Goal: Information Seeking & Learning: Compare options

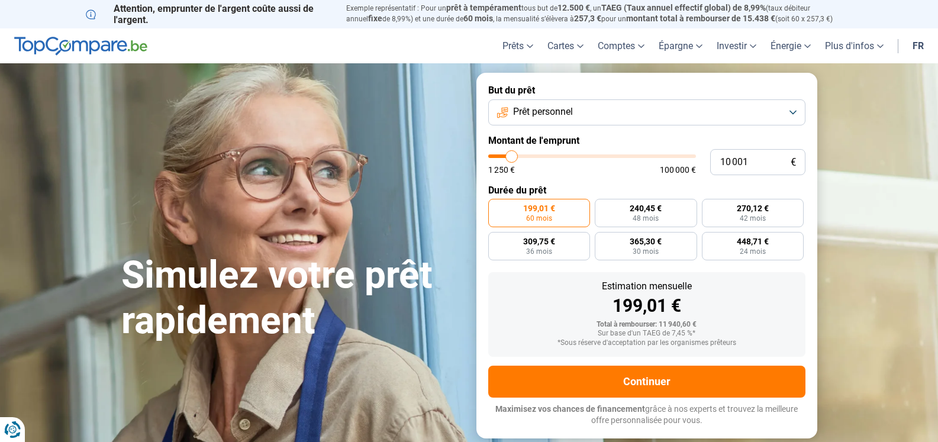
type input "11 250"
type input "11250"
type input "12 000"
type input "12000"
type input "13 000"
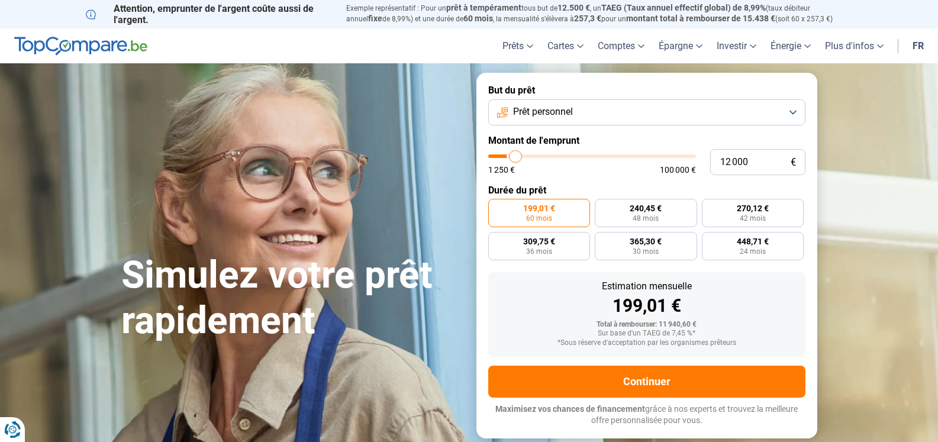
type input "13000"
type input "13 500"
type input "13500"
type input "14 000"
type input "14000"
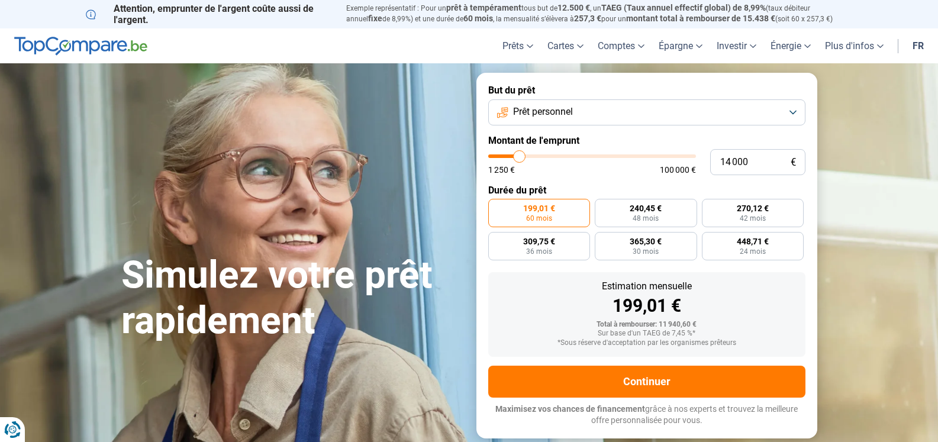
type input "15 000"
type input "15000"
type input "16 250"
type input "16250"
type input "17 000"
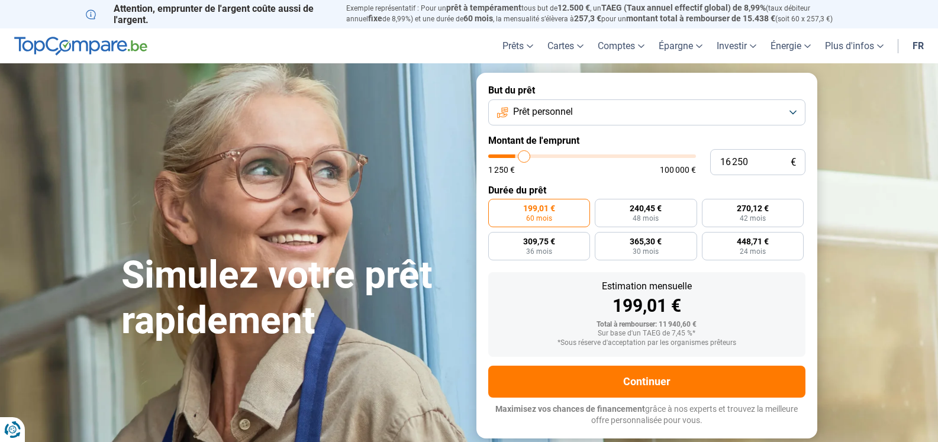
type input "17000"
type input "17 250"
type input "17250"
type input "17 750"
type input "17750"
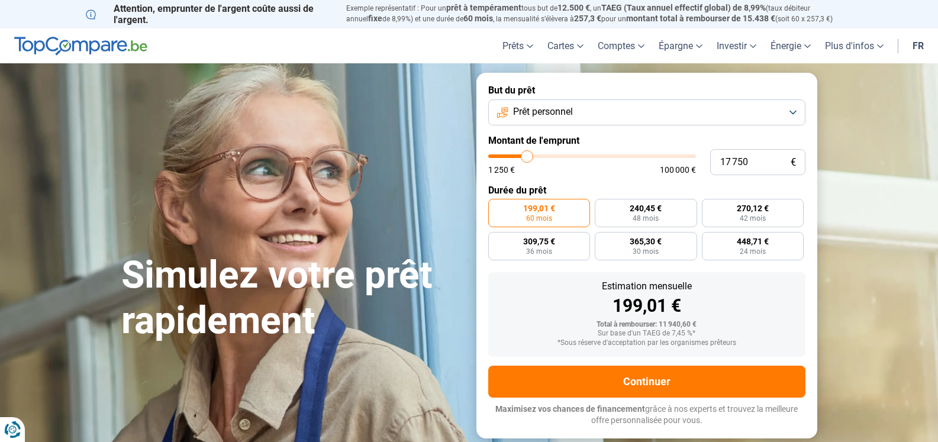
type input "18 000"
type input "18000"
type input "17 750"
type input "17750"
type input "17 500"
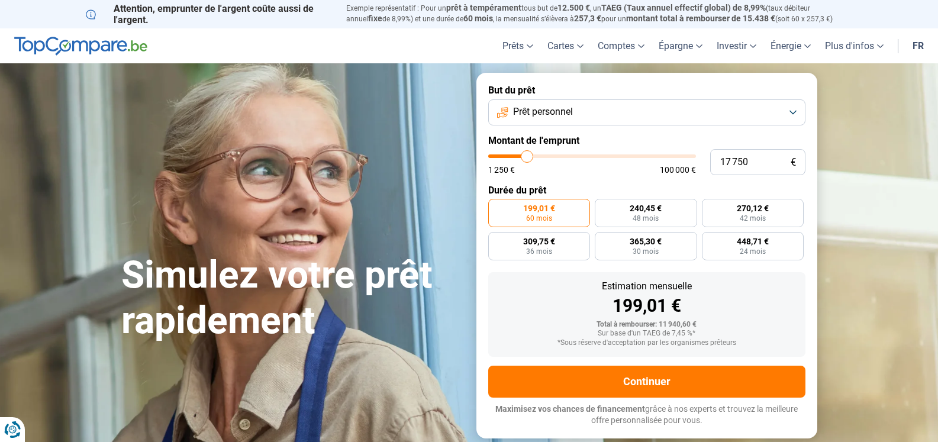
type input "17500"
type input "17 000"
type input "17000"
type input "16 500"
type input "16500"
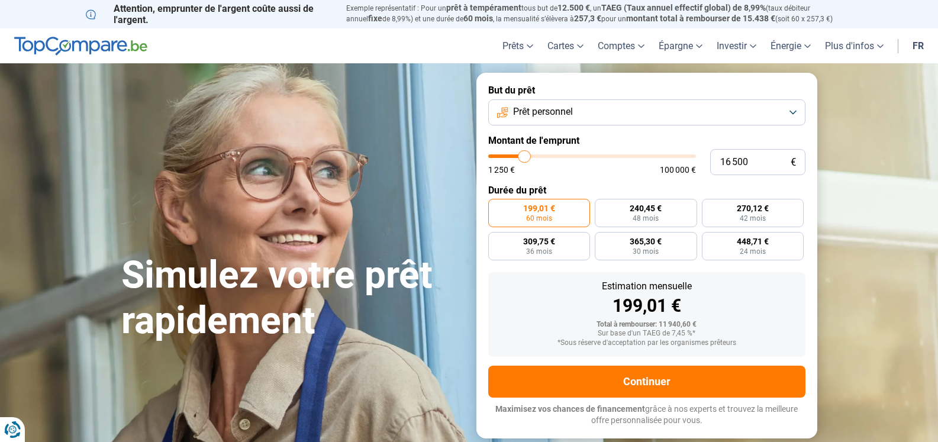
type input "16 250"
type input "16250"
type input "16 000"
type input "16000"
type input "15 750"
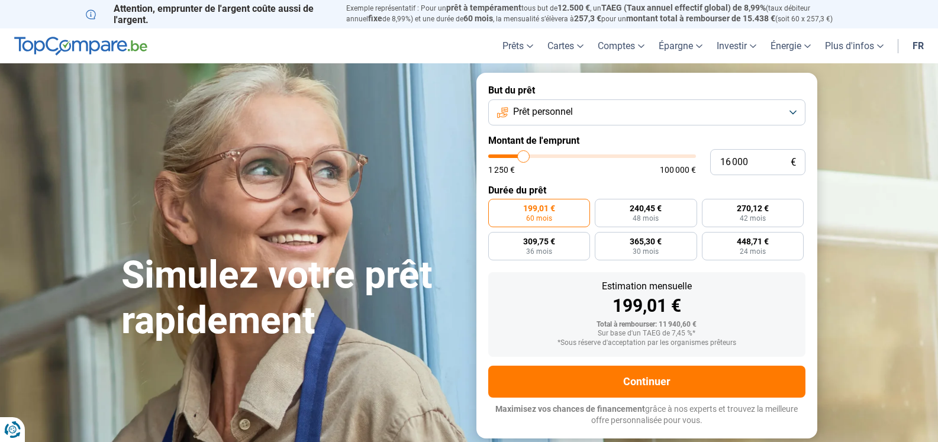
type input "15750"
type input "15 000"
type input "15000"
type input "14 750"
type input "14750"
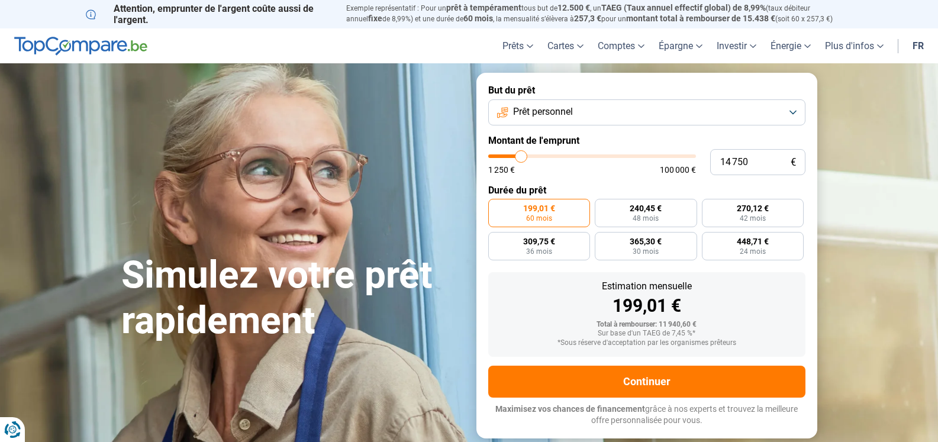
type input "13 500"
type input "13500"
type input "13 250"
type input "13250"
type input "13 000"
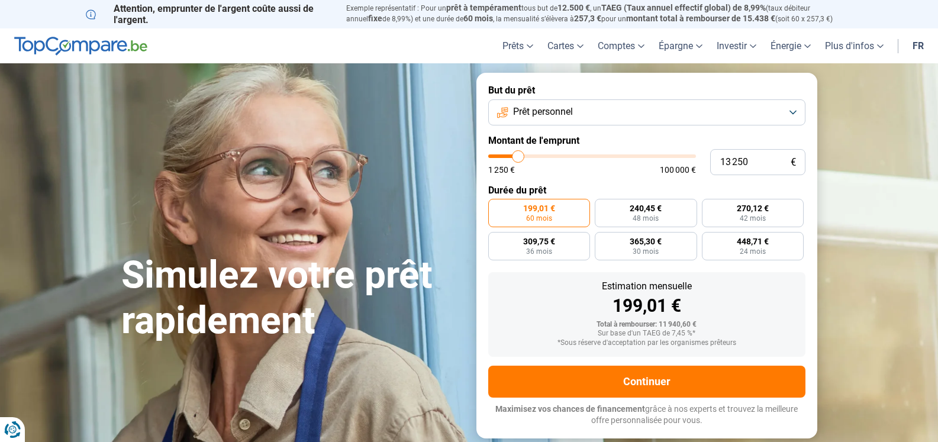
type input "13000"
type input "12 750"
type input "12750"
type input "12 000"
type input "12000"
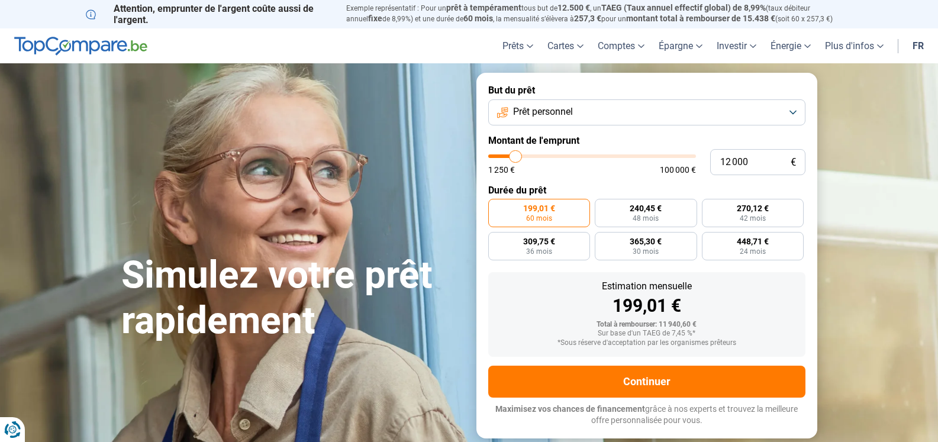
type input "11 500"
type input "11500"
type input "11 000"
type input "11000"
type input "10 500"
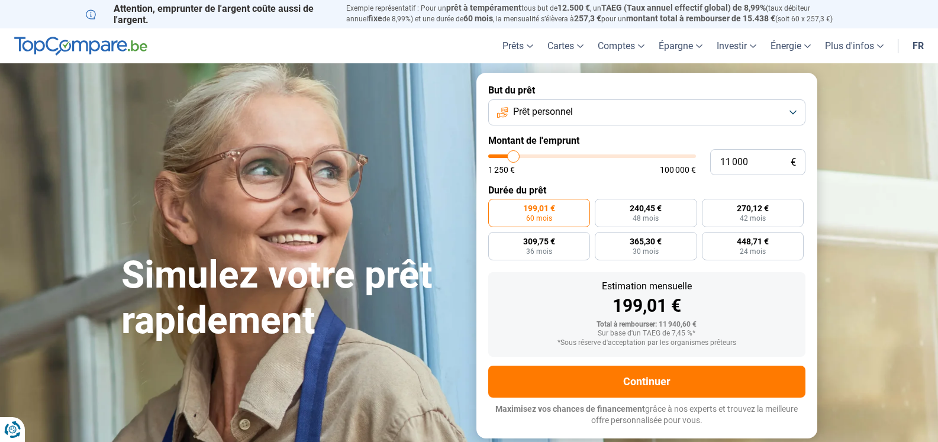
type input "10500"
type input "9 500"
type input "9500"
type input "8 000"
type input "8000"
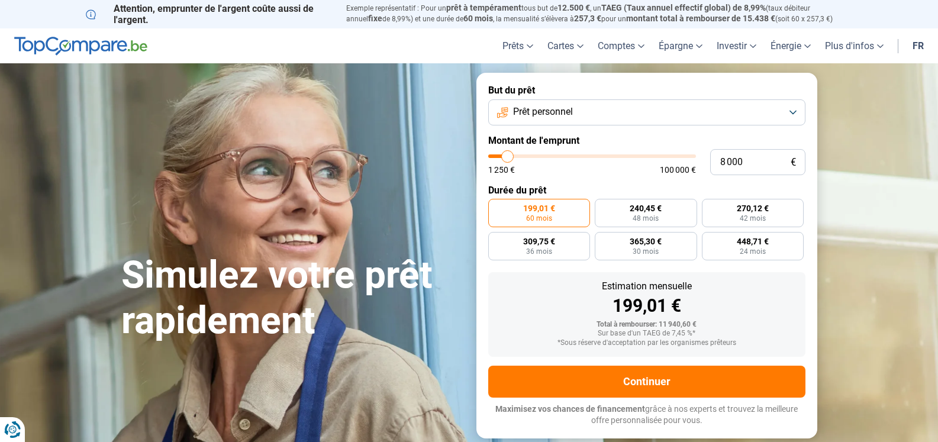
type input "7 250"
type input "7250"
type input "7 000"
type input "7000"
type input "6 500"
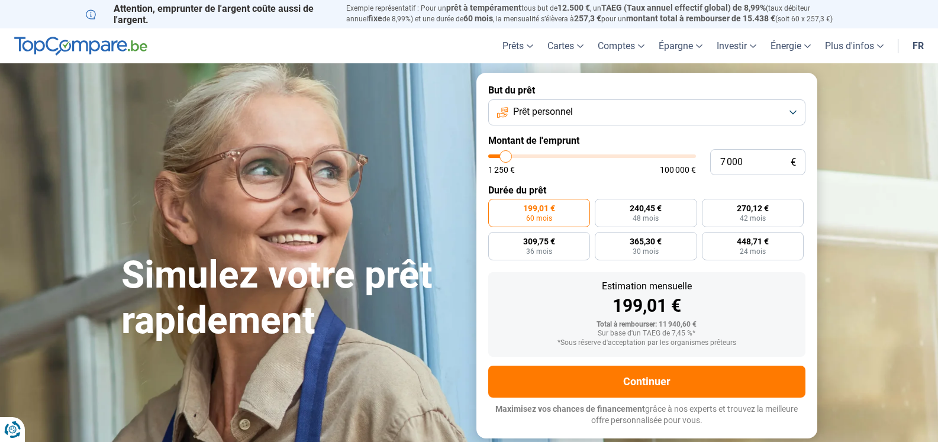
type input "6500"
type input "5 750"
type input "5750"
type input "5 250"
type input "5250"
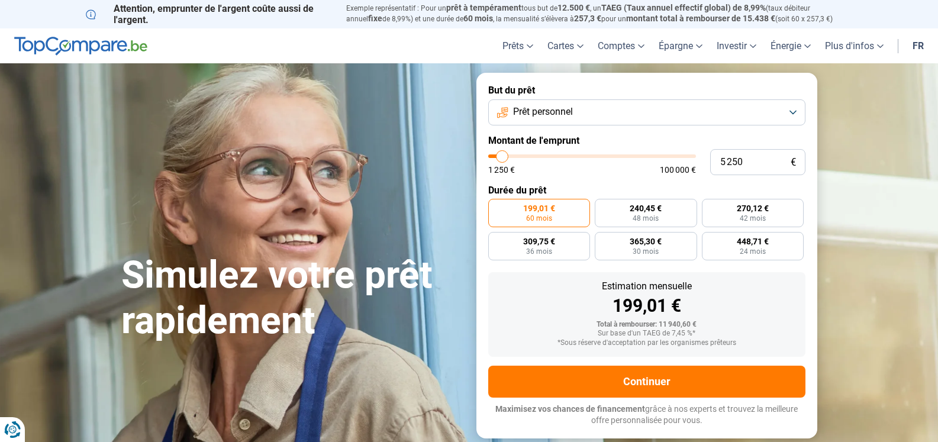
type input "5 000"
type input "5000"
type input "4 500"
type input "4500"
type input "4 000"
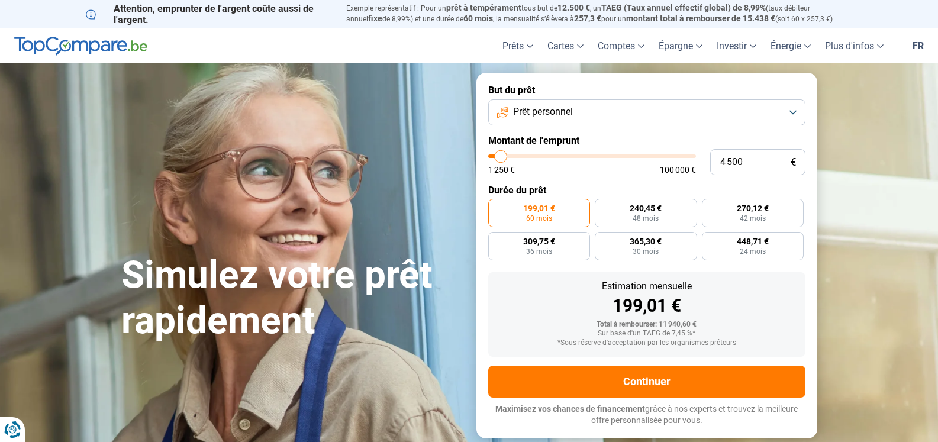
type input "4000"
type input "3 750"
type input "3750"
type input "3 500"
type input "3500"
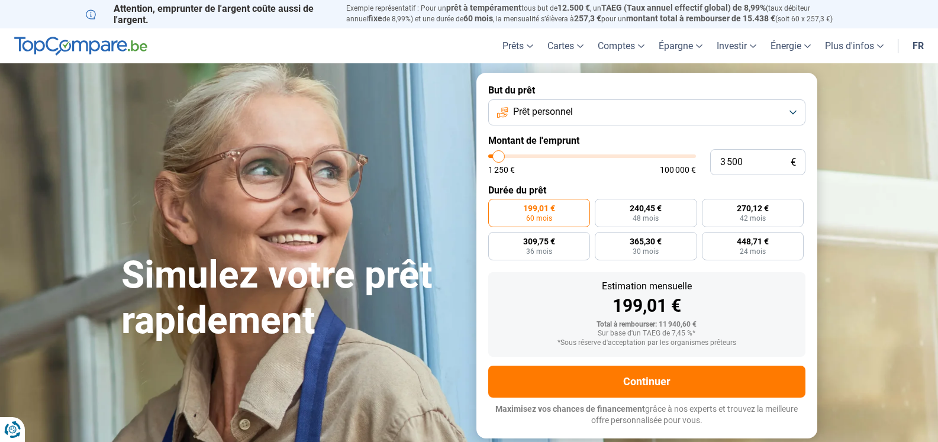
type input "2 750"
type input "2750"
type input "2 500"
type input "2500"
type input "1 500"
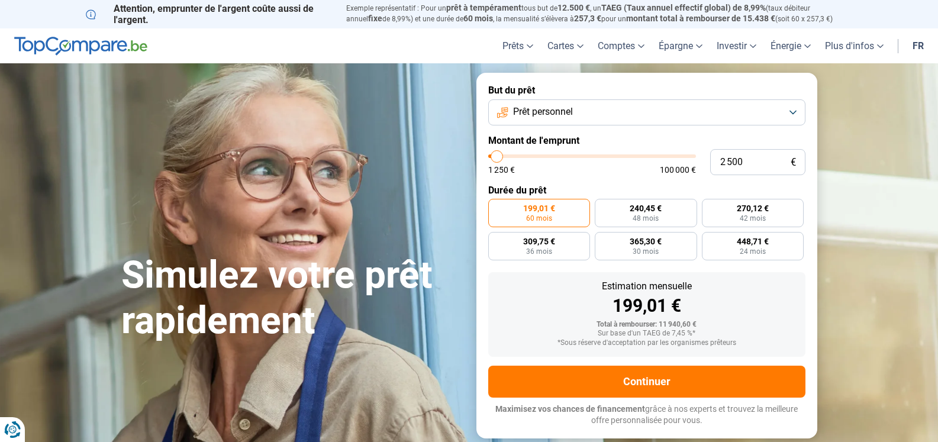
type input "1500"
type input "2 250"
type input "2250"
type input "2 500"
type input "2500"
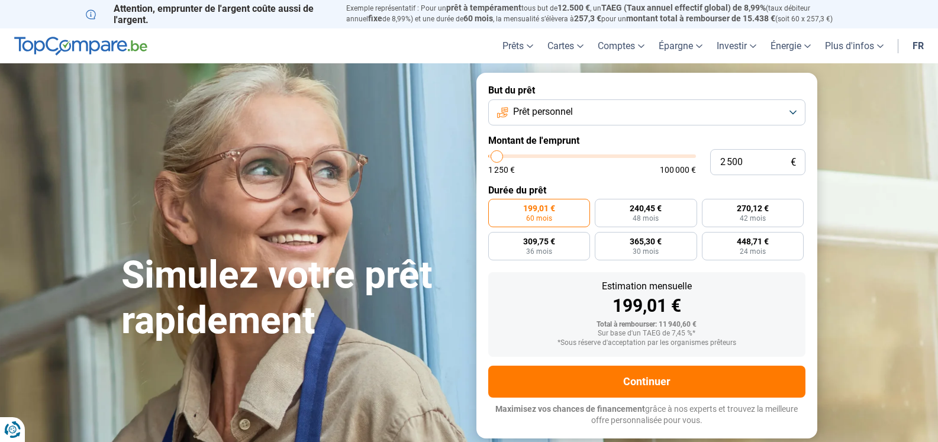
type input "3 000"
drag, startPoint x: 513, startPoint y: 157, endPoint x: 498, endPoint y: 153, distance: 15.2
type input "3000"
click at [498, 154] on input "range" at bounding box center [592, 156] width 208 height 4
radio input "true"
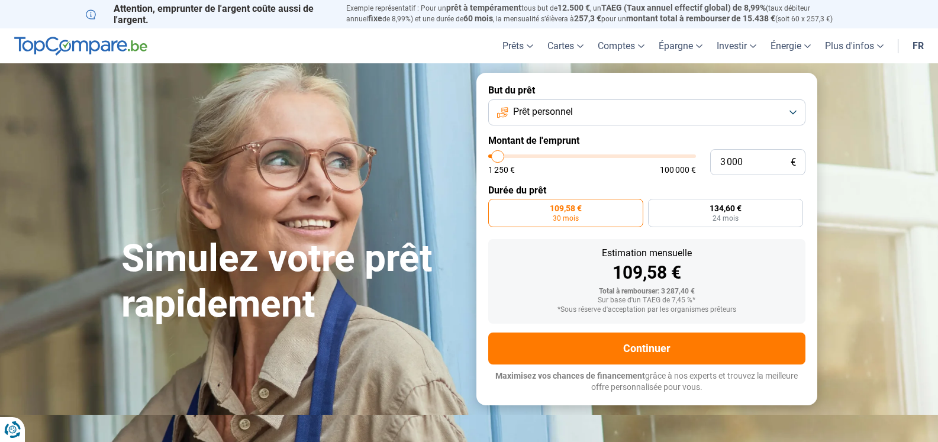
click at [557, 205] on span "109,58 €" at bounding box center [566, 208] width 32 height 8
click at [496, 205] on input "109,58 € 30 mois" at bounding box center [492, 203] width 8 height 8
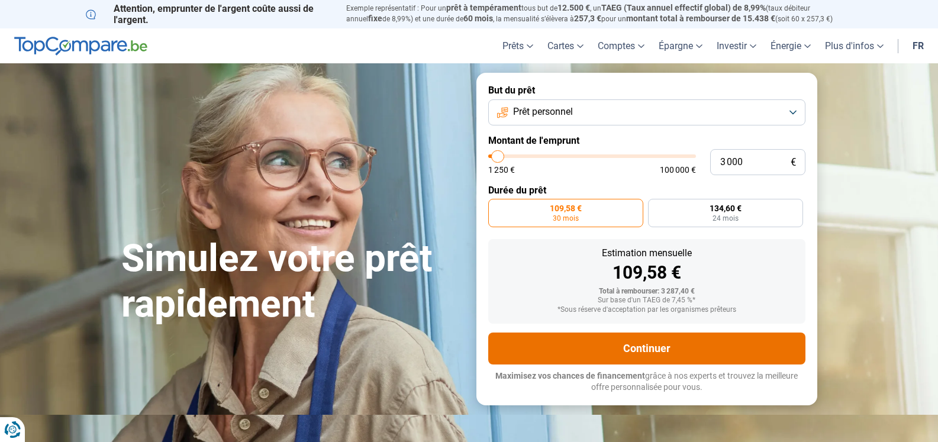
click at [647, 346] on button "Continuer" at bounding box center [646, 349] width 317 height 32
